Goal: Transaction & Acquisition: Purchase product/service

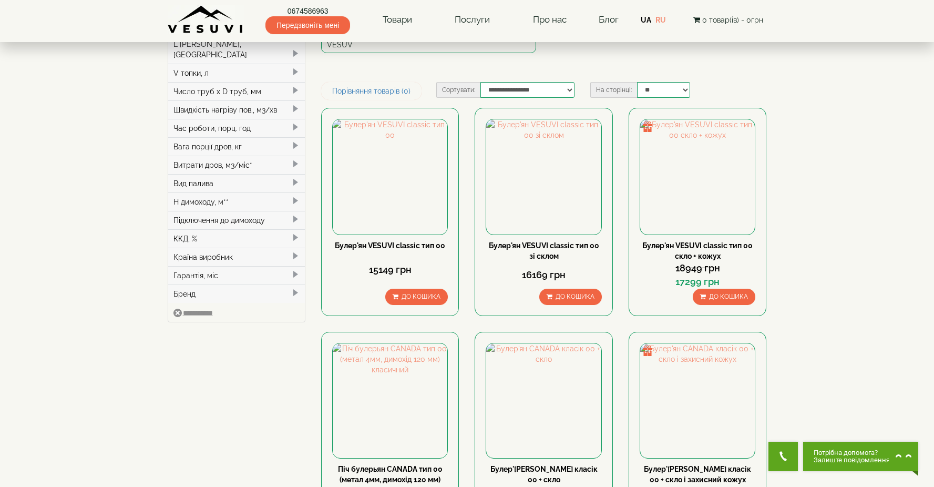
scroll to position [233, 0]
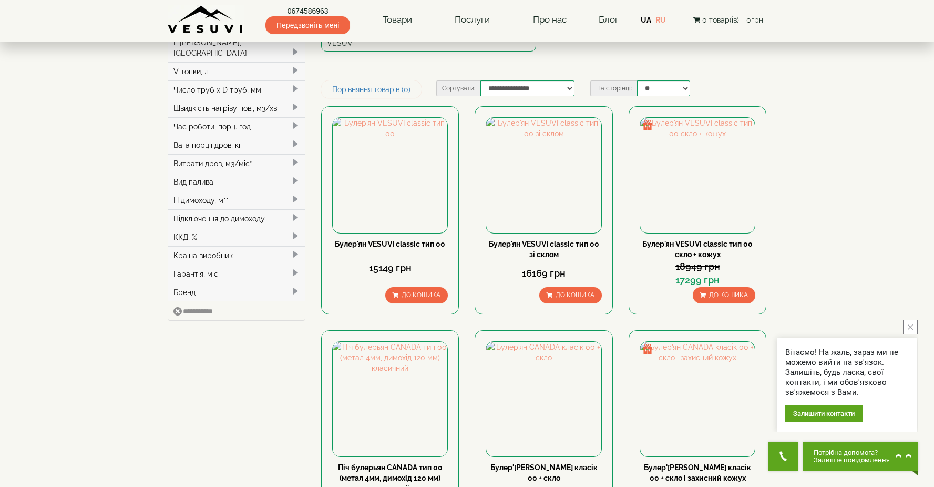
click at [911, 329] on icon "close button" at bounding box center [910, 326] width 5 height 5
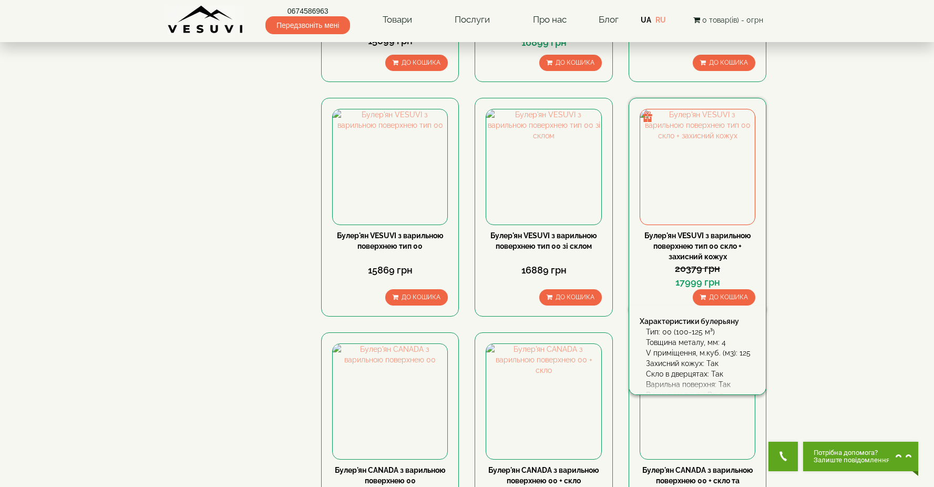
scroll to position [693, 0]
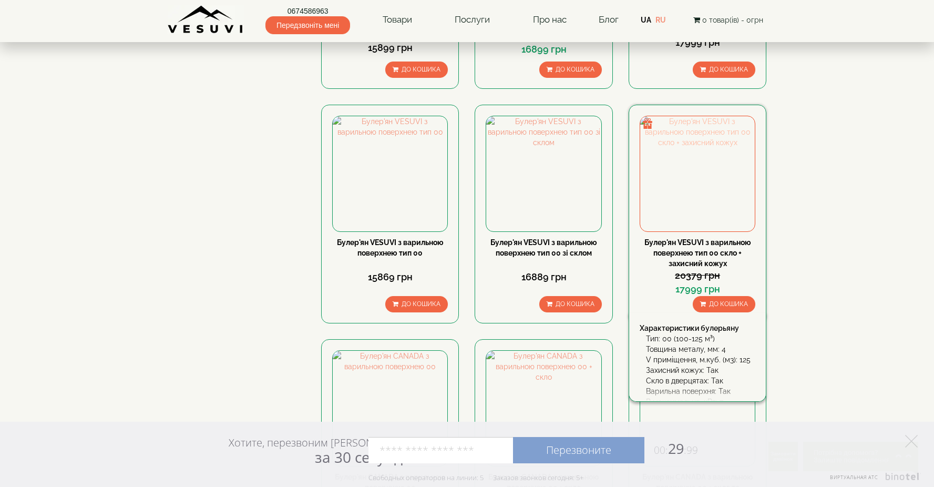
click at [680, 117] on img at bounding box center [697, 173] width 115 height 115
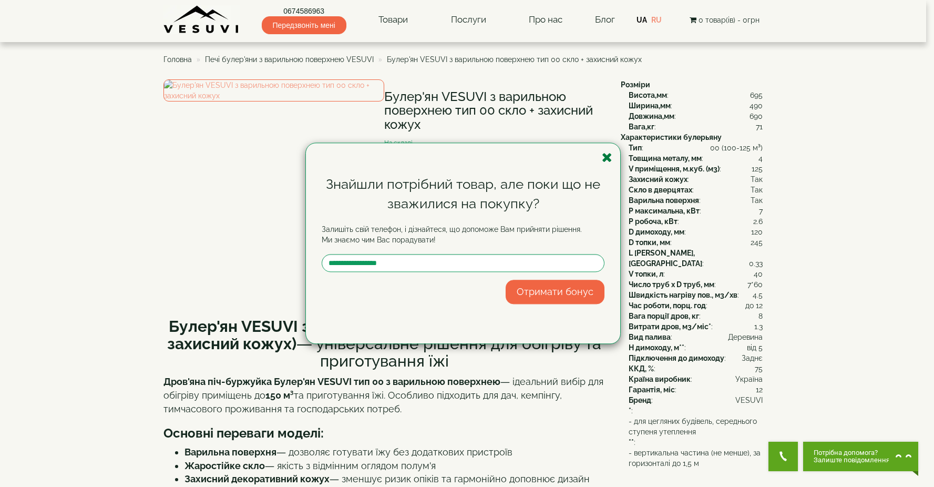
click at [605, 157] on icon "button" at bounding box center [607, 157] width 11 height 13
